Goal: Task Accomplishment & Management: Manage account settings

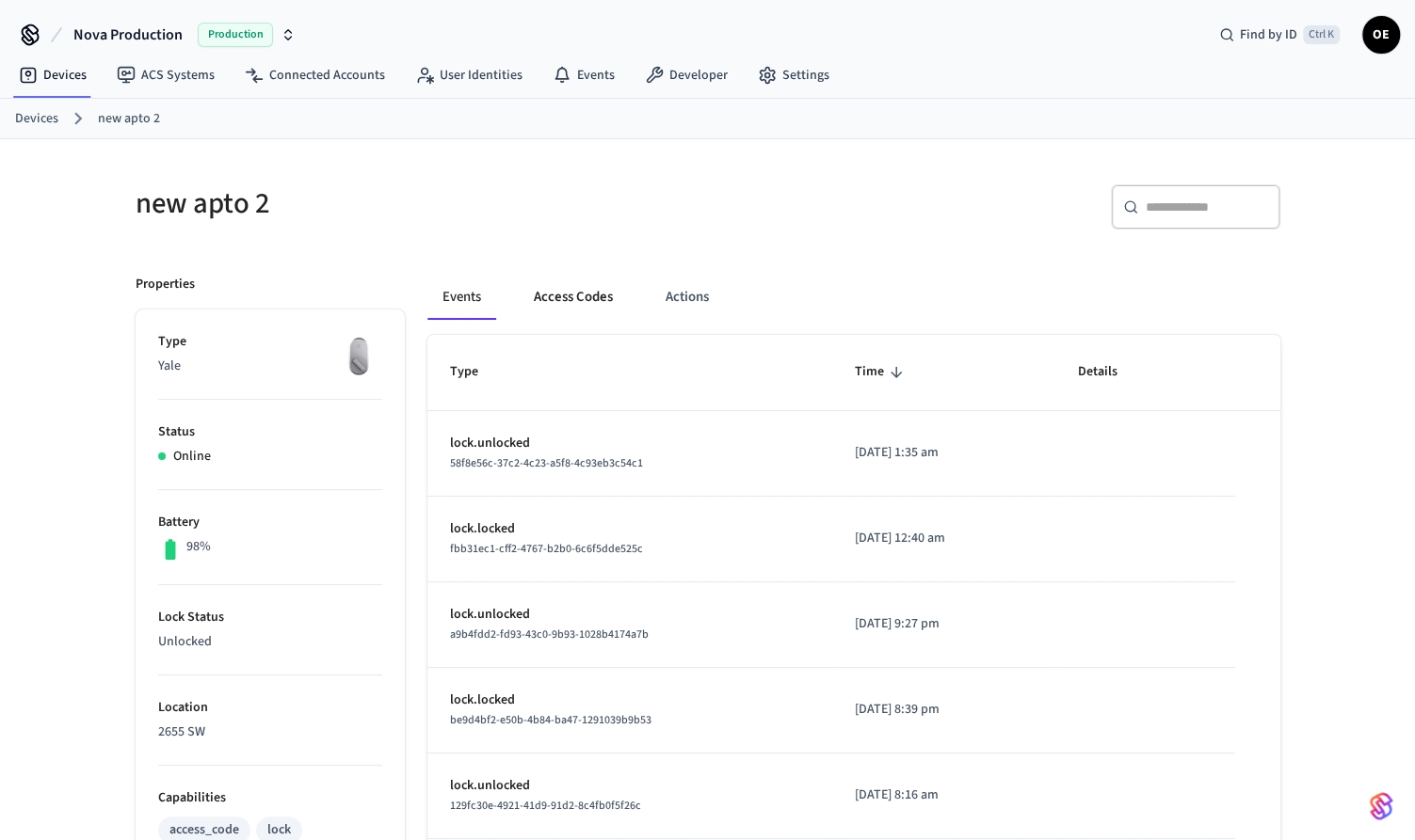
click at [553, 299] on button "Access Codes" at bounding box center [573, 297] width 109 height 45
click at [551, 276] on button "Access Codes" at bounding box center [573, 297] width 109 height 45
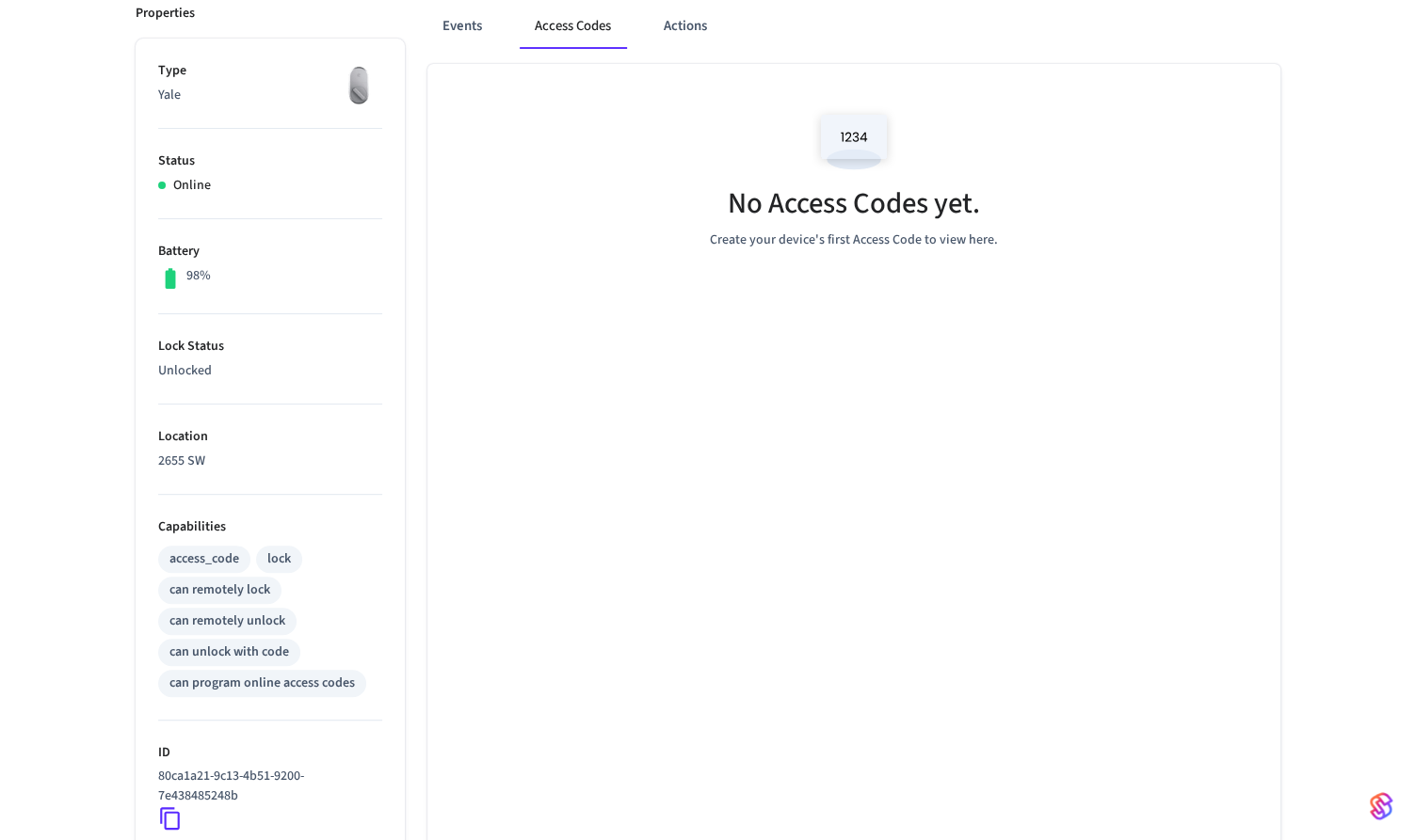
scroll to position [174, 0]
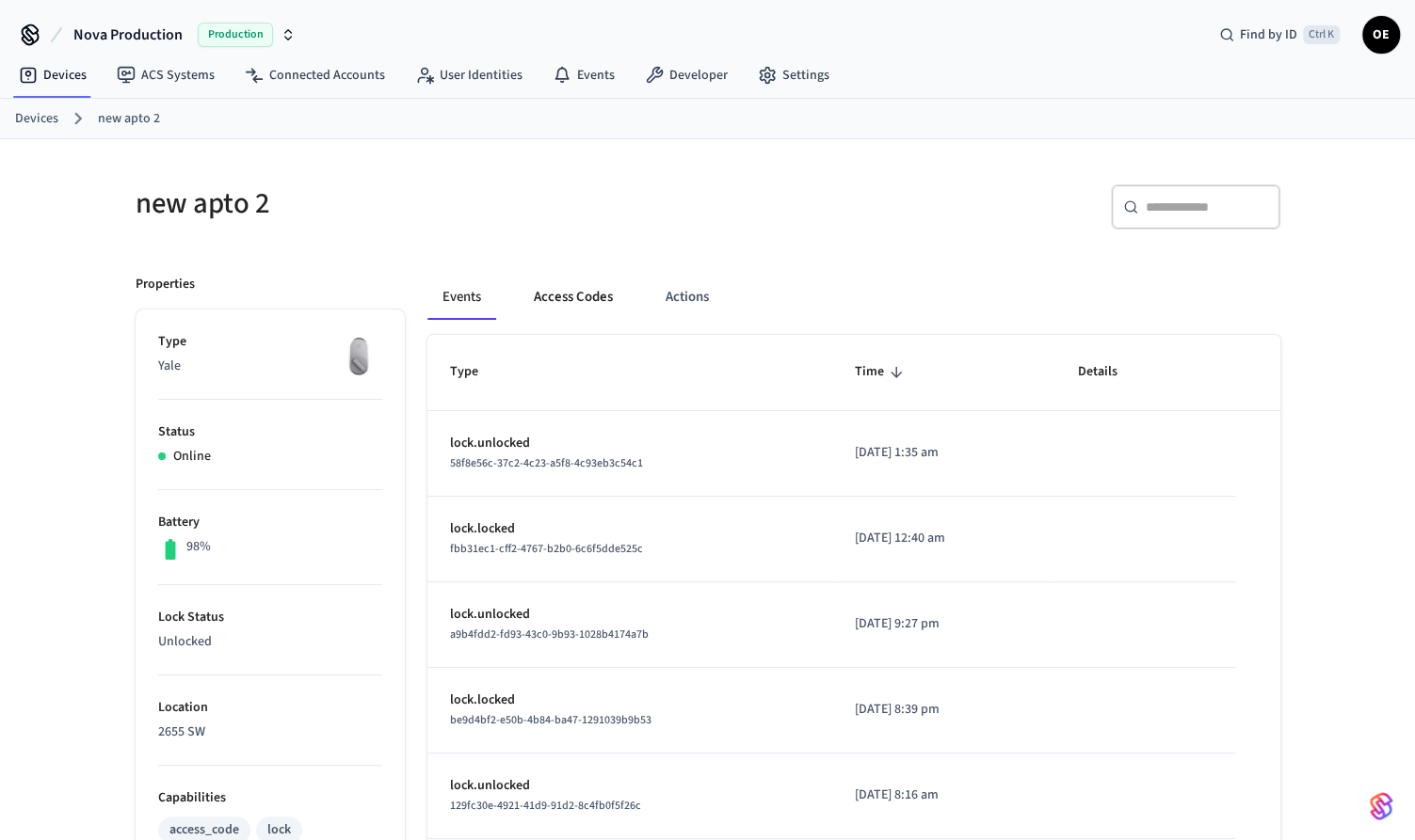
click at [539, 277] on button "Access Codes" at bounding box center [573, 297] width 109 height 45
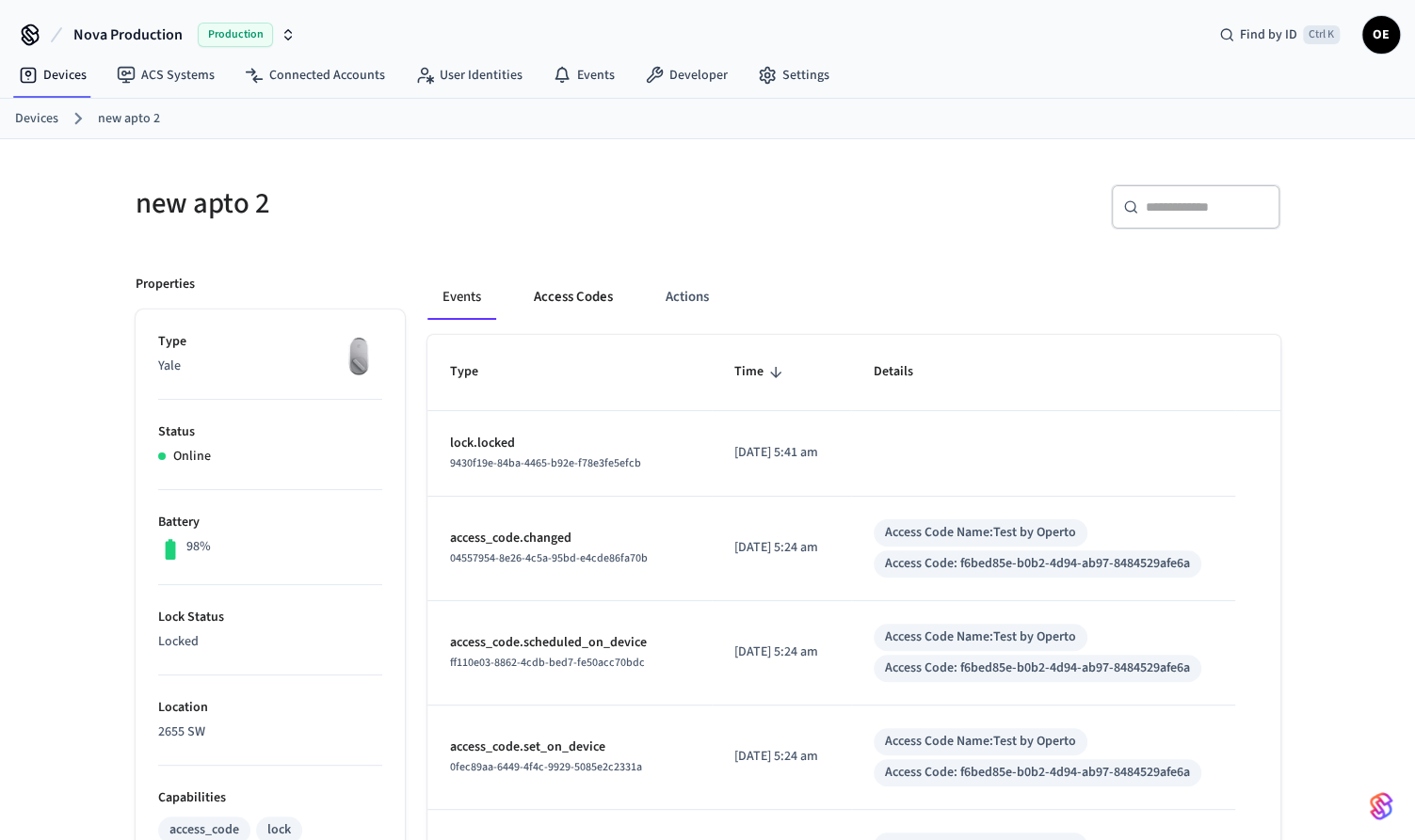
click at [561, 296] on button "Access Codes" at bounding box center [573, 297] width 109 height 45
